Goal: Task Accomplishment & Management: Manage account settings

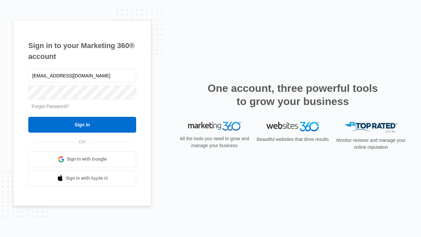
type input "[EMAIL_ADDRESS][DOMAIN_NAME]"
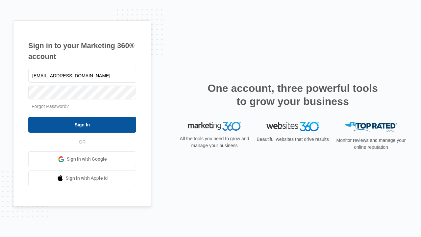
click at [82, 124] on input "Sign In" at bounding box center [82, 125] width 108 height 16
